Goal: Task Accomplishment & Management: Use online tool/utility

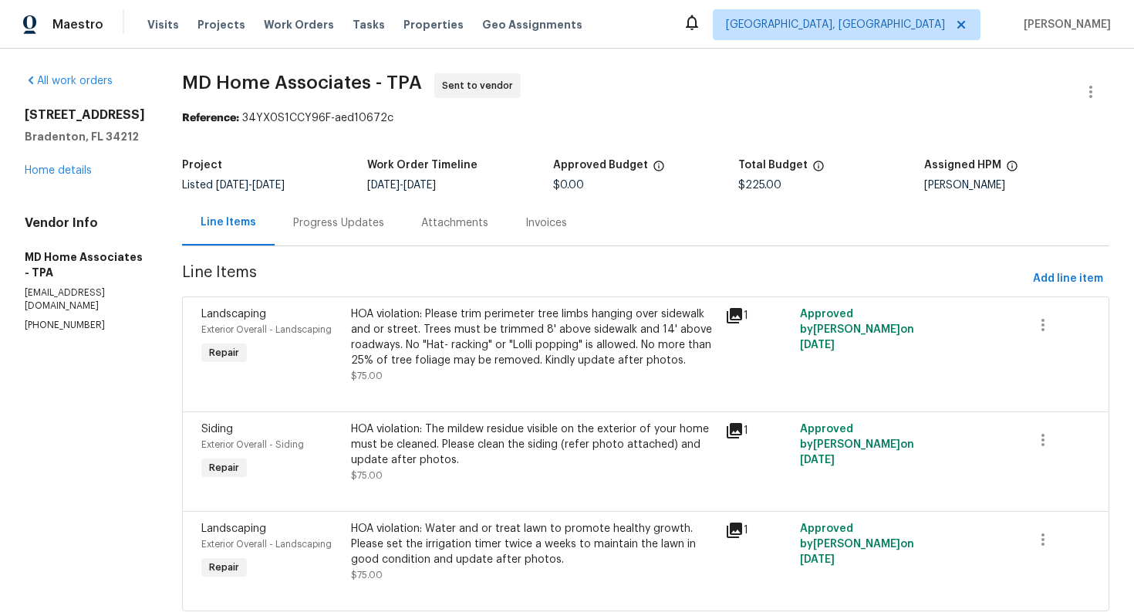
click at [348, 218] on div "Progress Updates" at bounding box center [338, 222] width 91 height 15
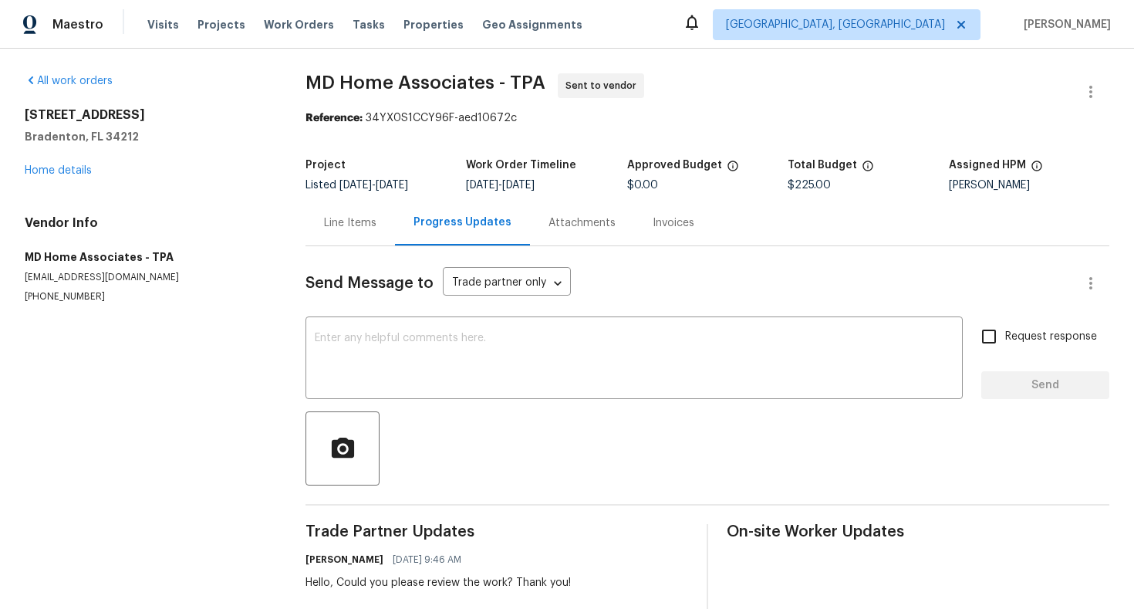
click at [72, 289] on div "Vendor Info MD Home Associates - TPA mdhomeassociates@gmail.com (305) 951-3602" at bounding box center [147, 259] width 244 height 88
copy p "(305) 951-3602"
click at [363, 221] on div "Line Items" at bounding box center [350, 222] width 52 height 15
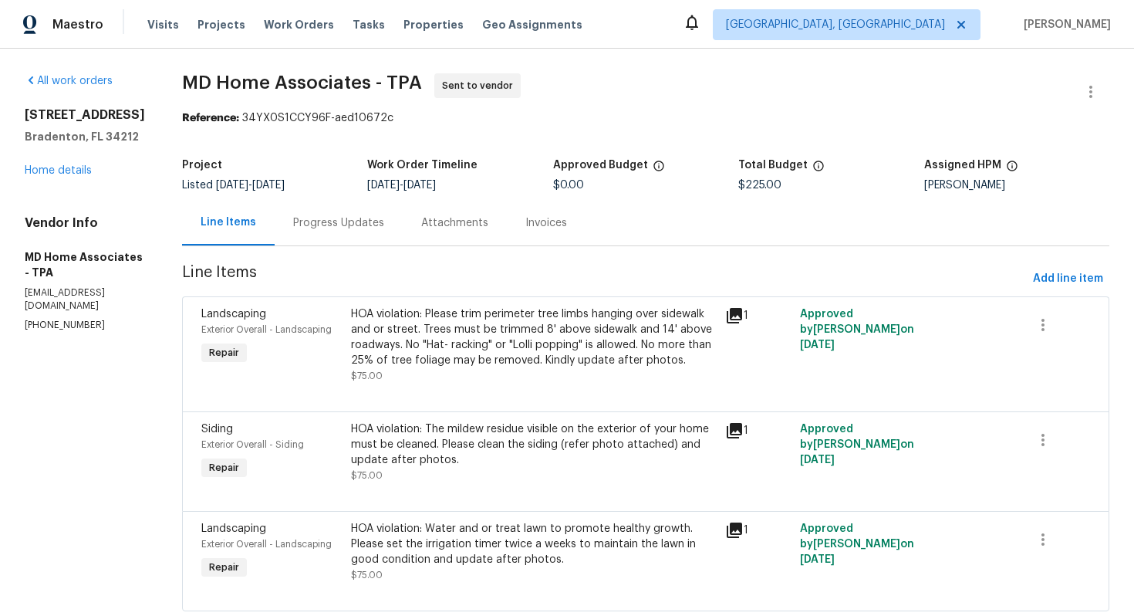
click at [384, 227] on div "Progress Updates" at bounding box center [338, 222] width 91 height 15
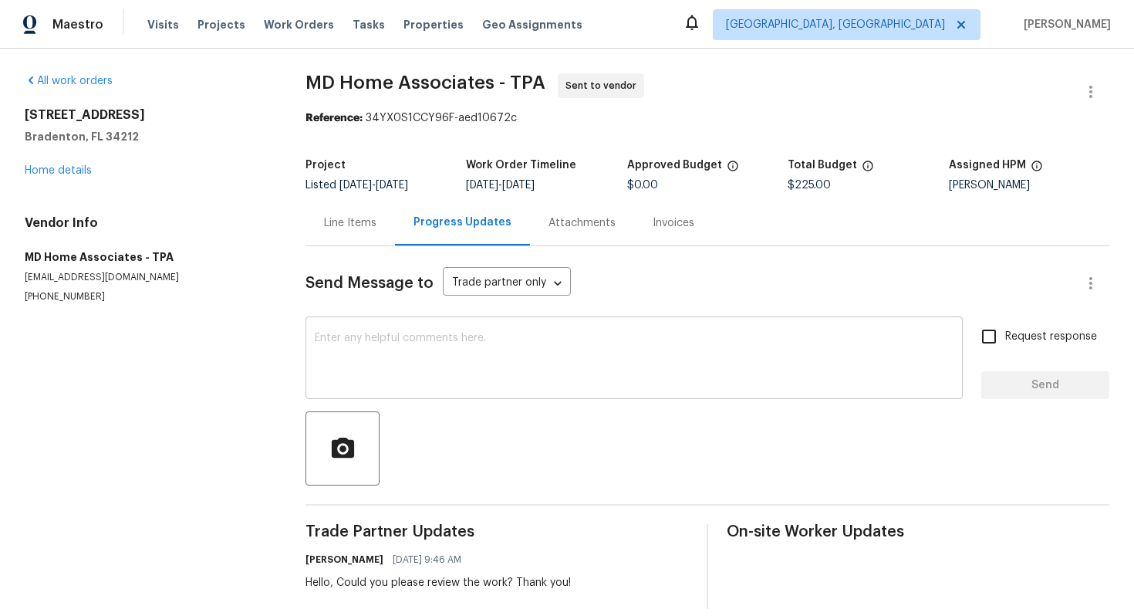
scroll to position [18, 0]
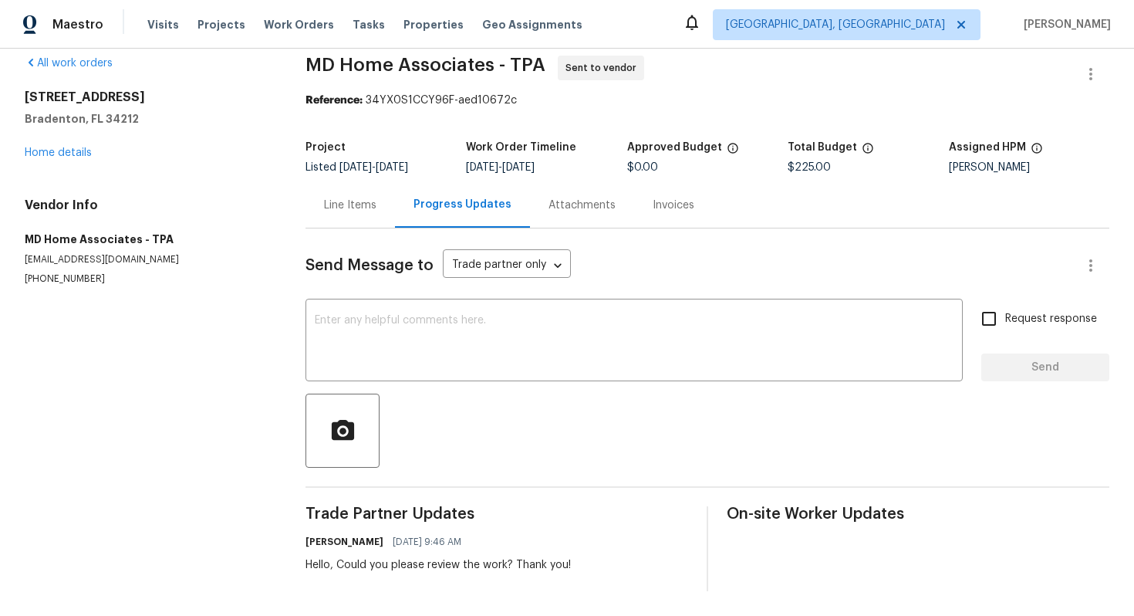
click at [51, 276] on p "(305) 951-3602" at bounding box center [147, 278] width 244 height 13
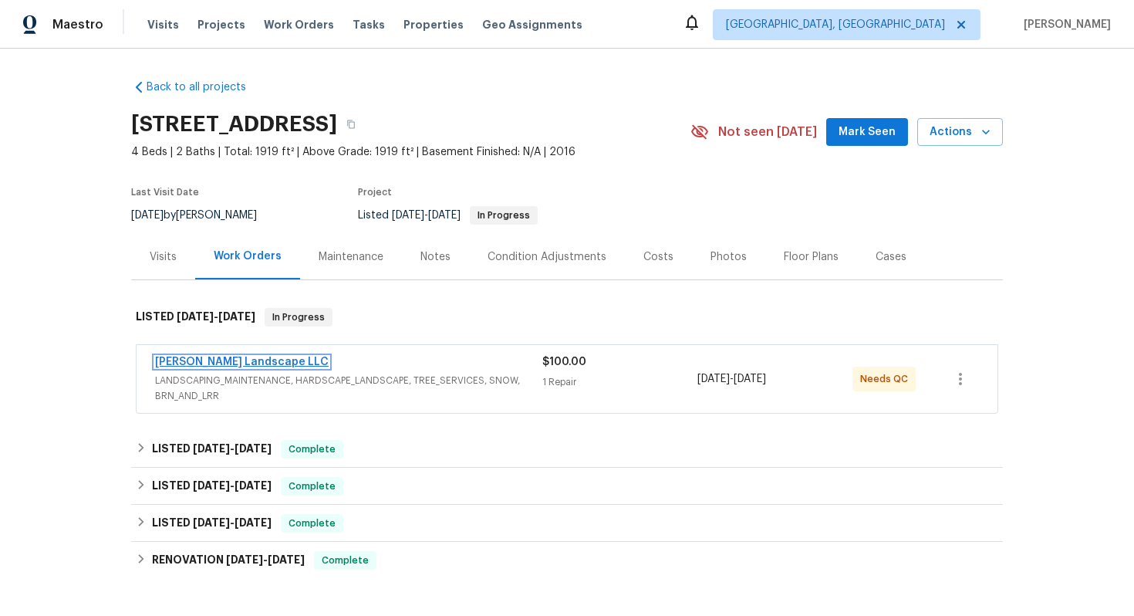
click at [261, 360] on link "Dalia Landscape LLC" at bounding box center [242, 361] width 174 height 11
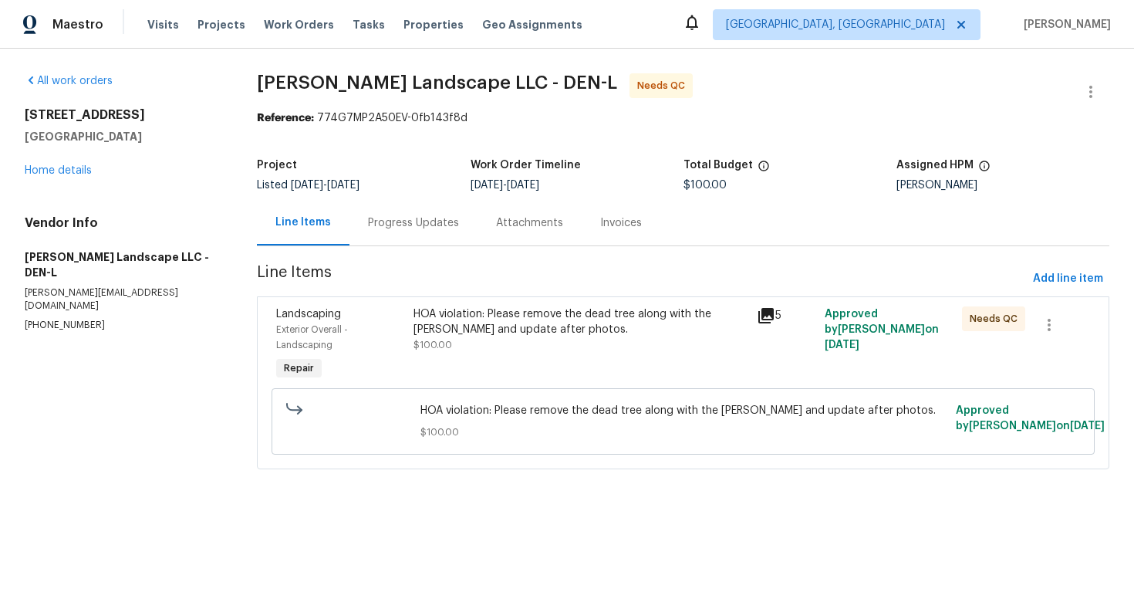
click at [419, 220] on div "Progress Updates" at bounding box center [413, 222] width 91 height 15
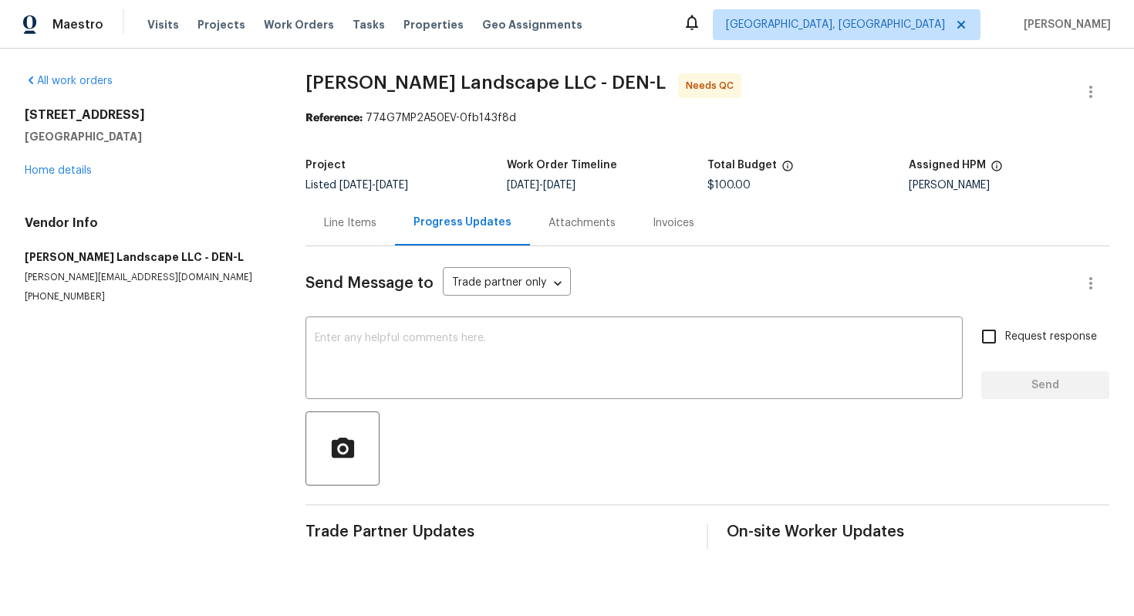
click at [339, 221] on div "Line Items" at bounding box center [350, 222] width 52 height 15
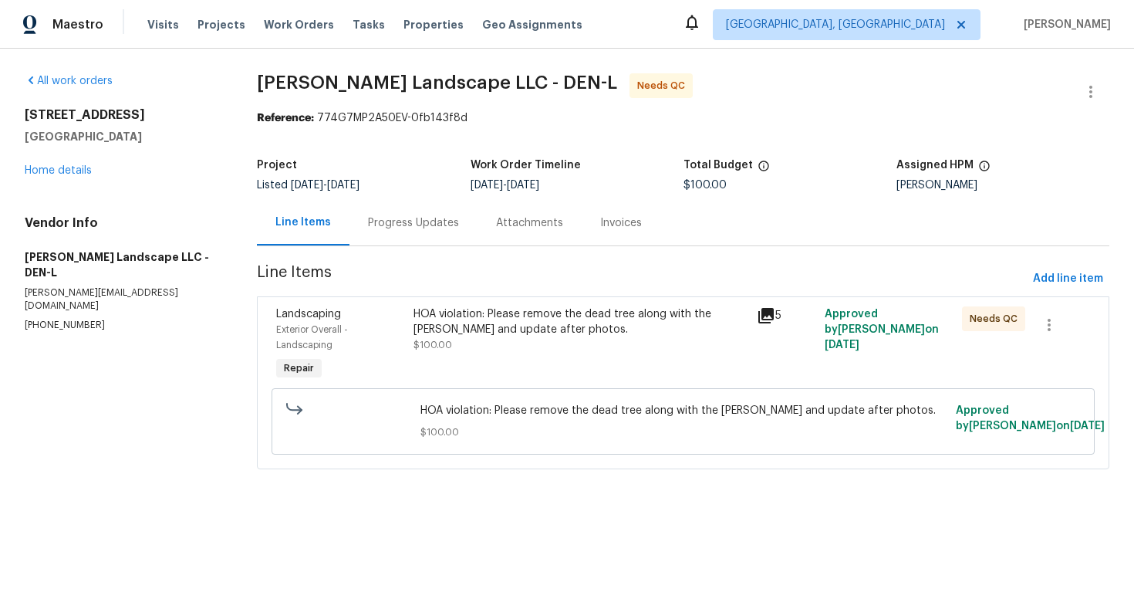
click at [432, 326] on div "HOA violation: Please remove the dead tree along with the stump and update afte…" at bounding box center [579, 321] width 333 height 31
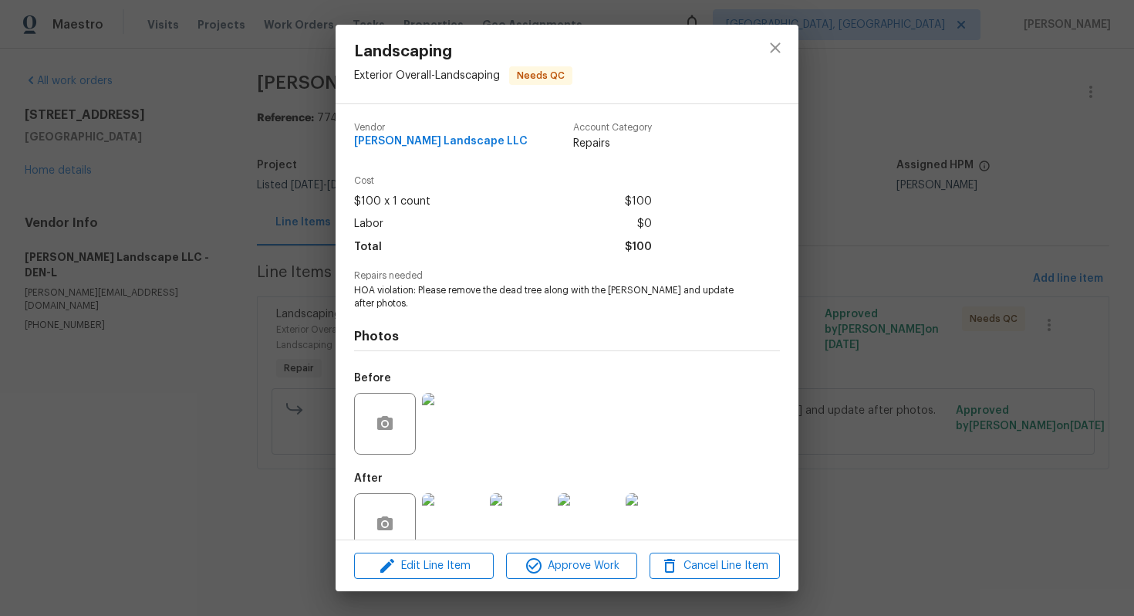
scroll to position [31, 0]
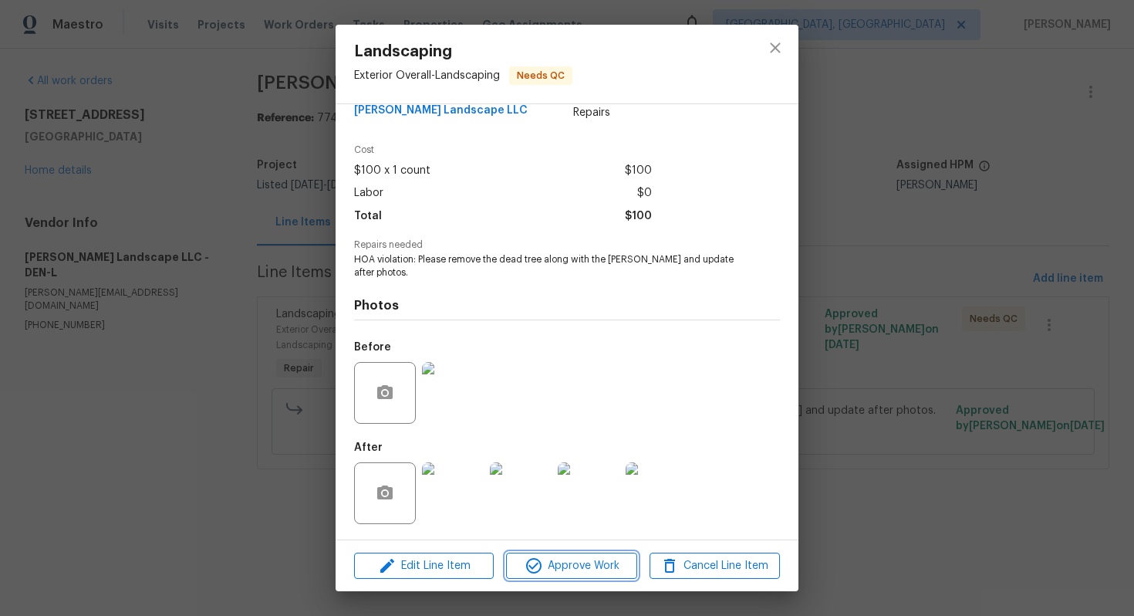
click at [539, 569] on icon "button" at bounding box center [533, 565] width 15 height 15
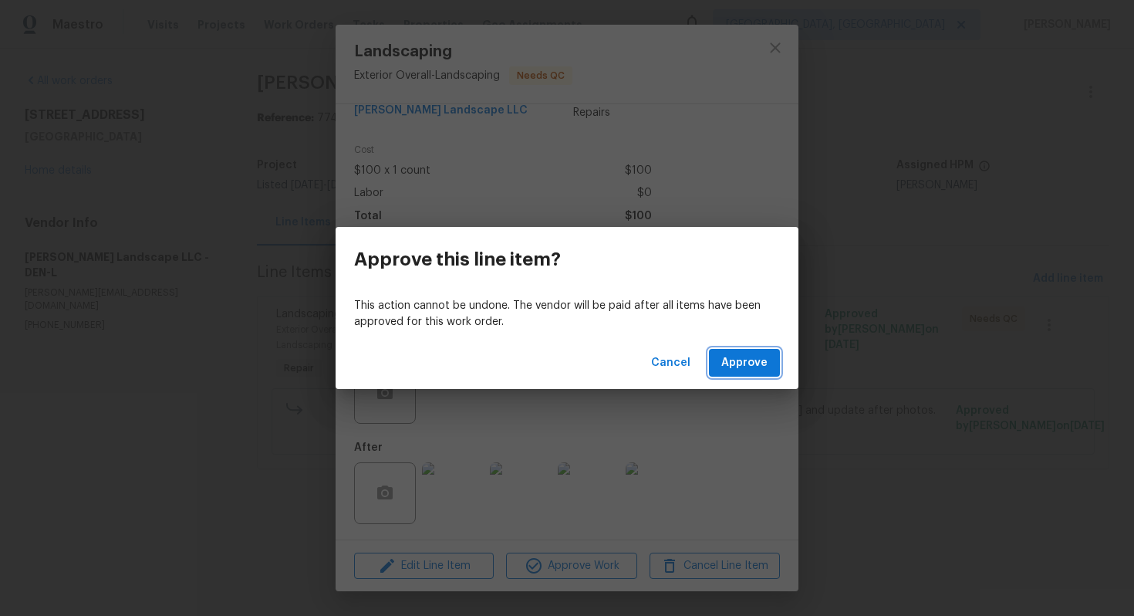
click at [746, 376] on button "Approve" at bounding box center [744, 363] width 71 height 29
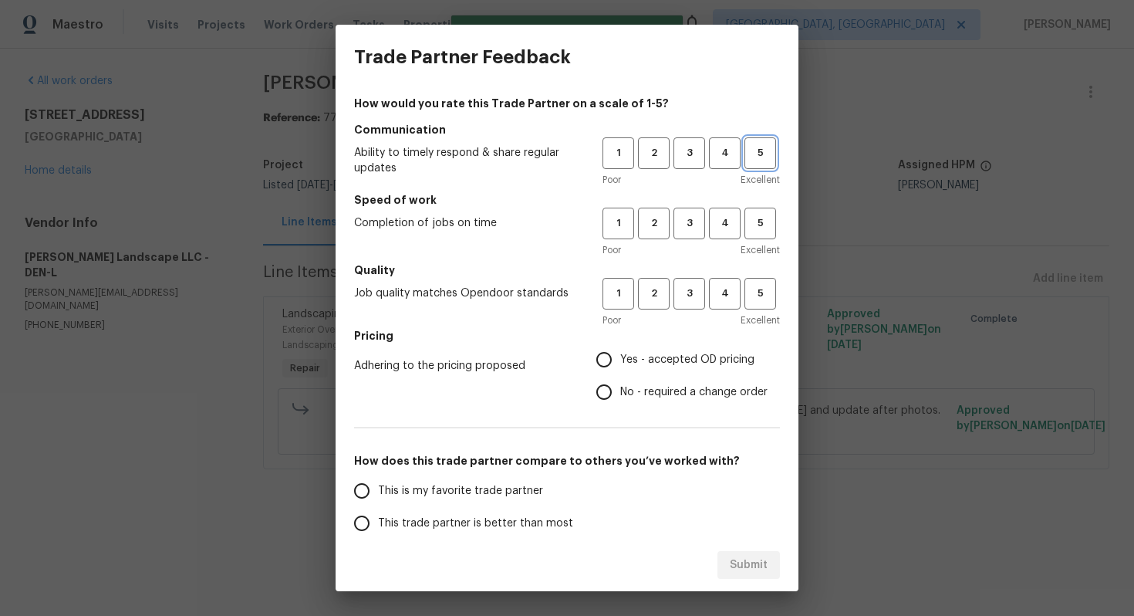
click at [765, 151] on span "5" at bounding box center [760, 153] width 29 height 18
click at [765, 233] on button "5" at bounding box center [760, 224] width 32 height 32
click at [764, 292] on span "5" at bounding box center [760, 294] width 29 height 18
click at [633, 360] on span "Yes - accepted OD pricing" at bounding box center [687, 360] width 134 height 16
click at [620, 360] on input "Yes - accepted OD pricing" at bounding box center [604, 359] width 32 height 32
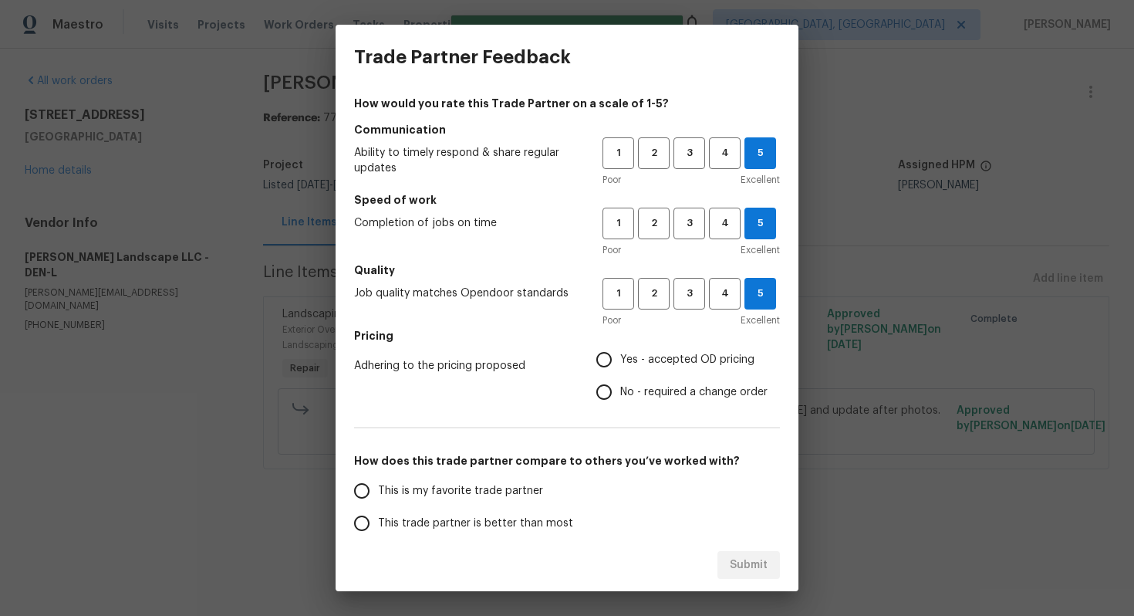
radio input "true"
click at [498, 491] on span "This is my favorite trade partner" at bounding box center [460, 491] width 165 height 16
click at [378, 491] on input "This is my favorite trade partner" at bounding box center [362, 490] width 32 height 32
click at [744, 566] on span "Submit" at bounding box center [749, 564] width 38 height 19
radio input "true"
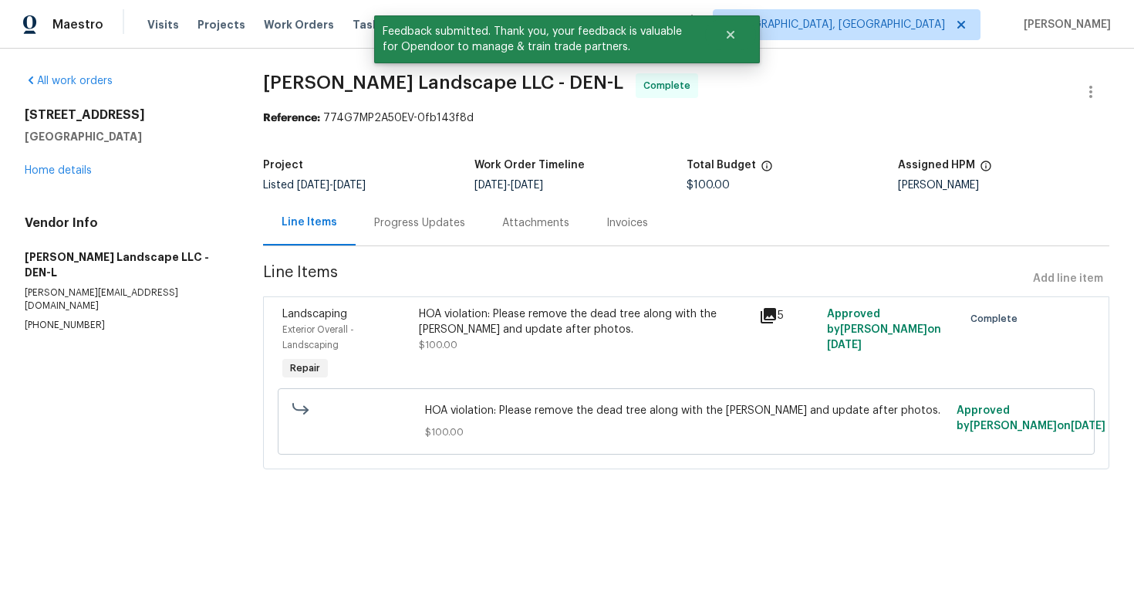
click at [411, 216] on div "Progress Updates" at bounding box center [419, 222] width 91 height 15
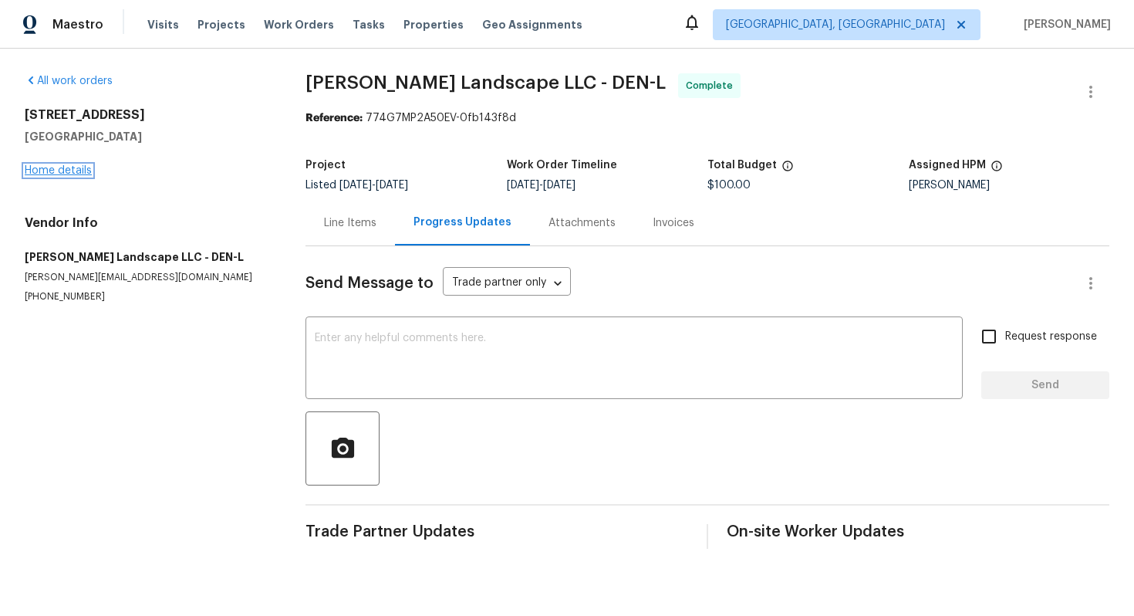
click at [69, 173] on link "Home details" at bounding box center [58, 170] width 67 height 11
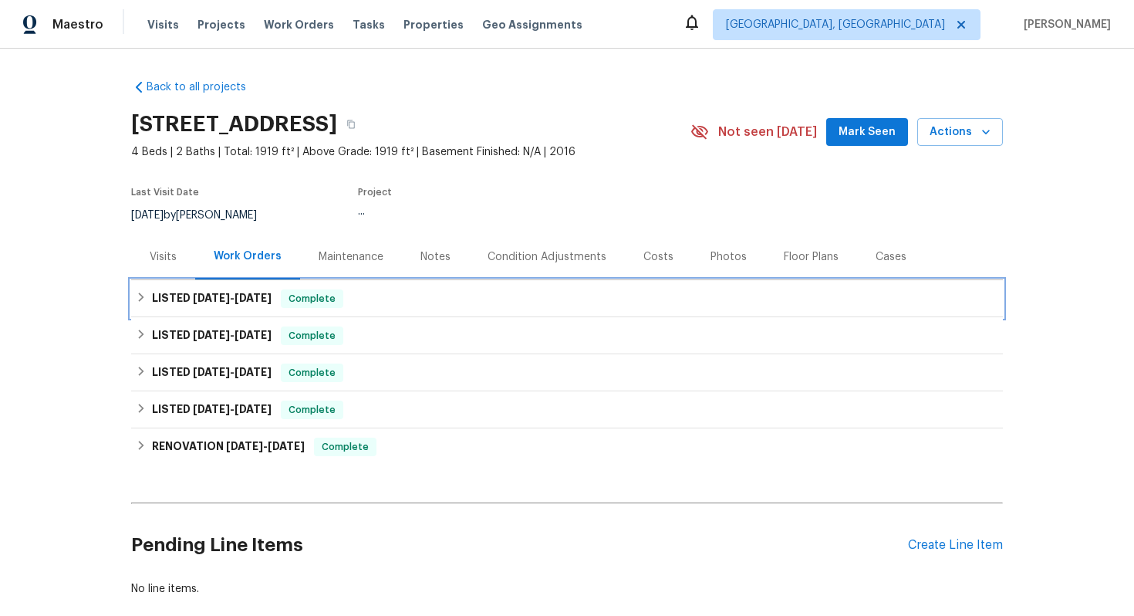
click at [457, 296] on div "LISTED 10/7/25 - 10/10/25 Complete" at bounding box center [567, 298] width 862 height 19
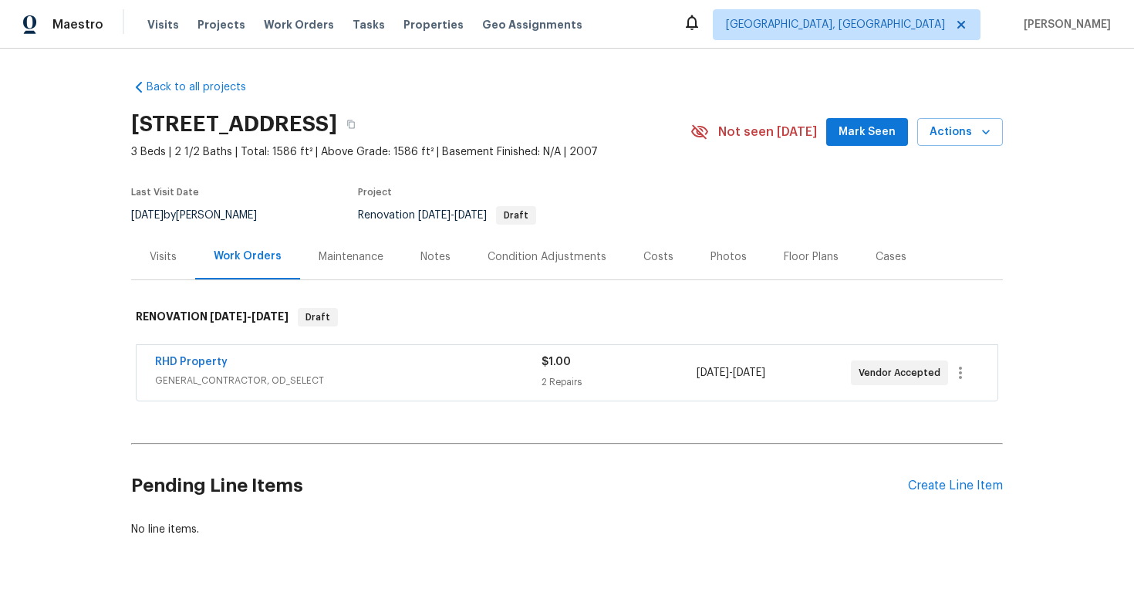
click at [373, 376] on span "GENERAL_CONTRACTOR, OD_SELECT" at bounding box center [348, 380] width 386 height 15
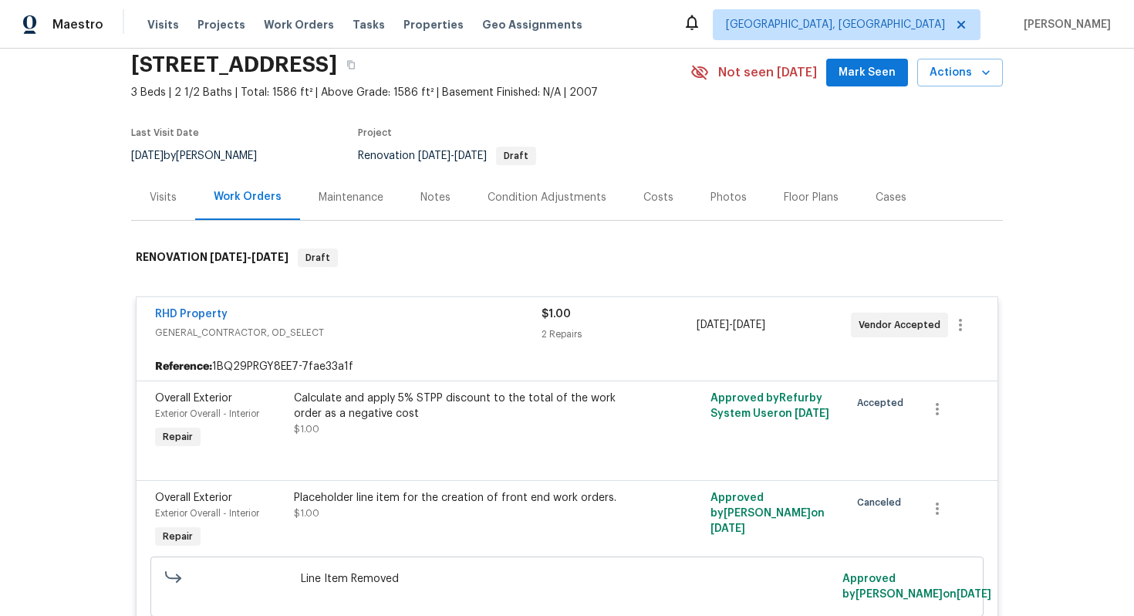
scroll to position [51, 0]
